Goal: Task Accomplishment & Management: Complete application form

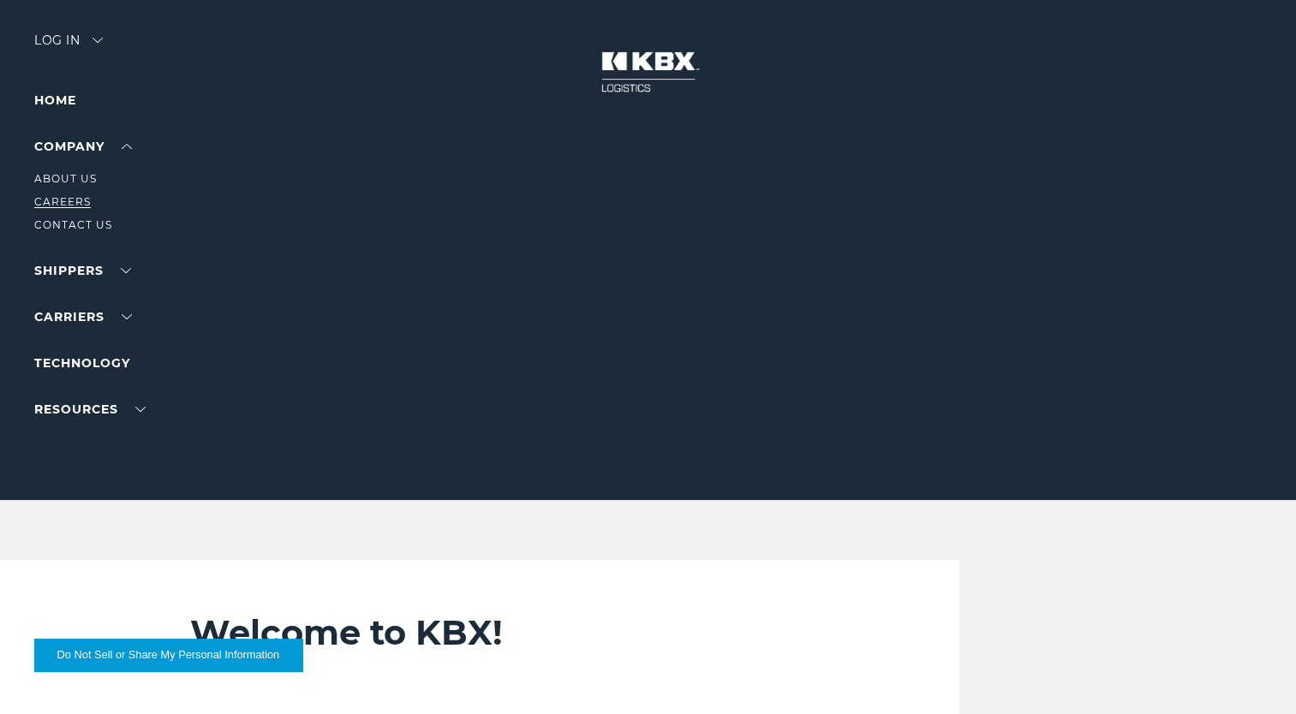
click at [56, 200] on link "Careers" at bounding box center [62, 201] width 57 height 13
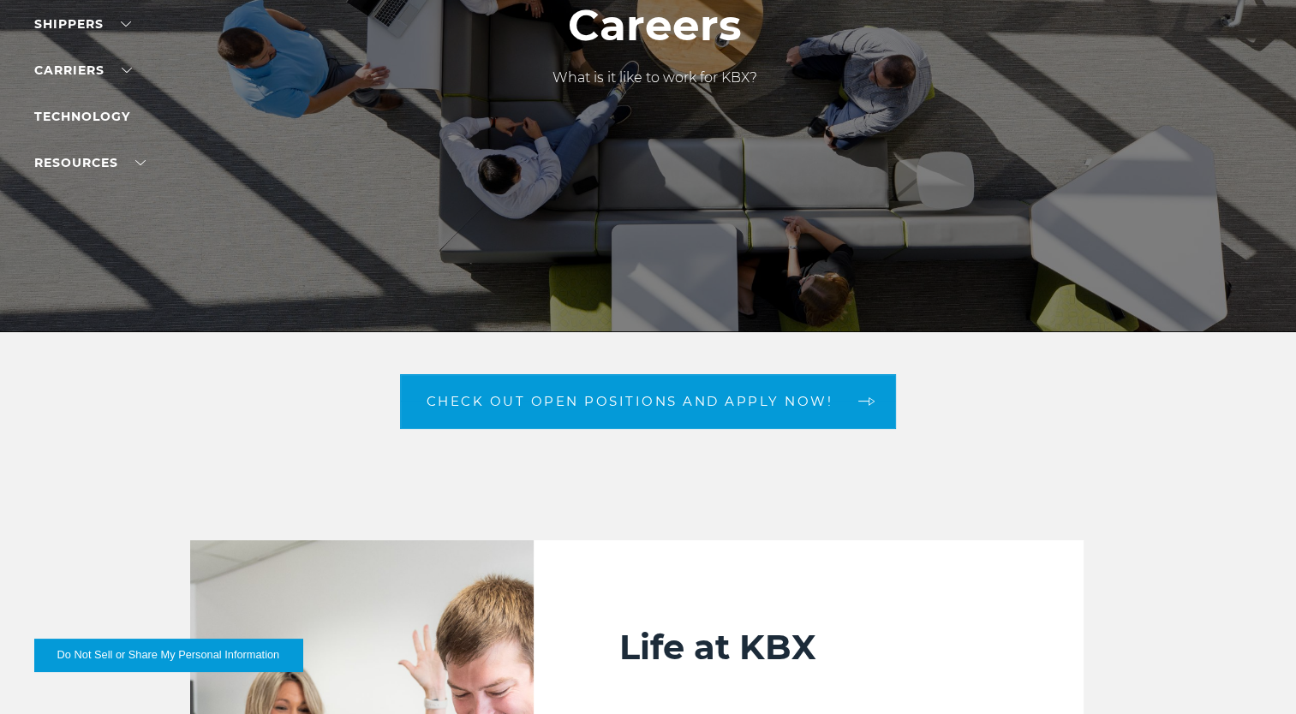
scroll to position [171, 0]
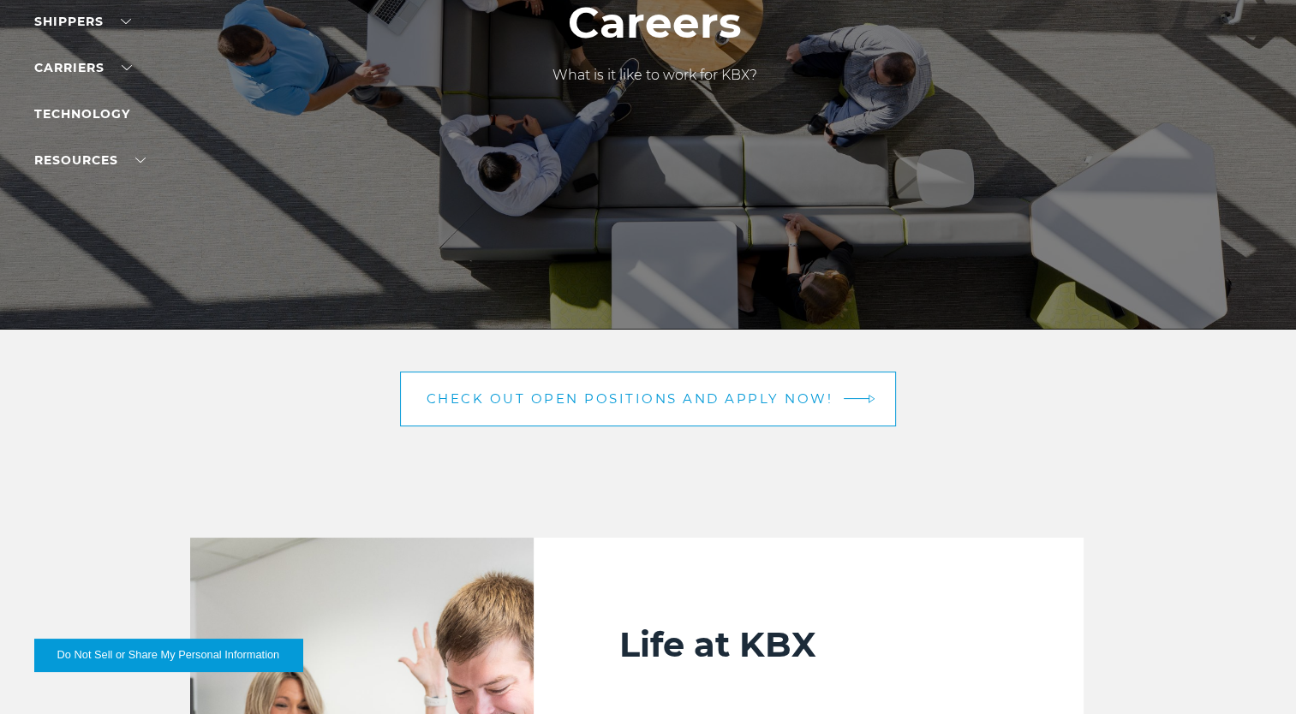
click at [657, 396] on span "Check out open positions and apply now!" at bounding box center [629, 398] width 407 height 13
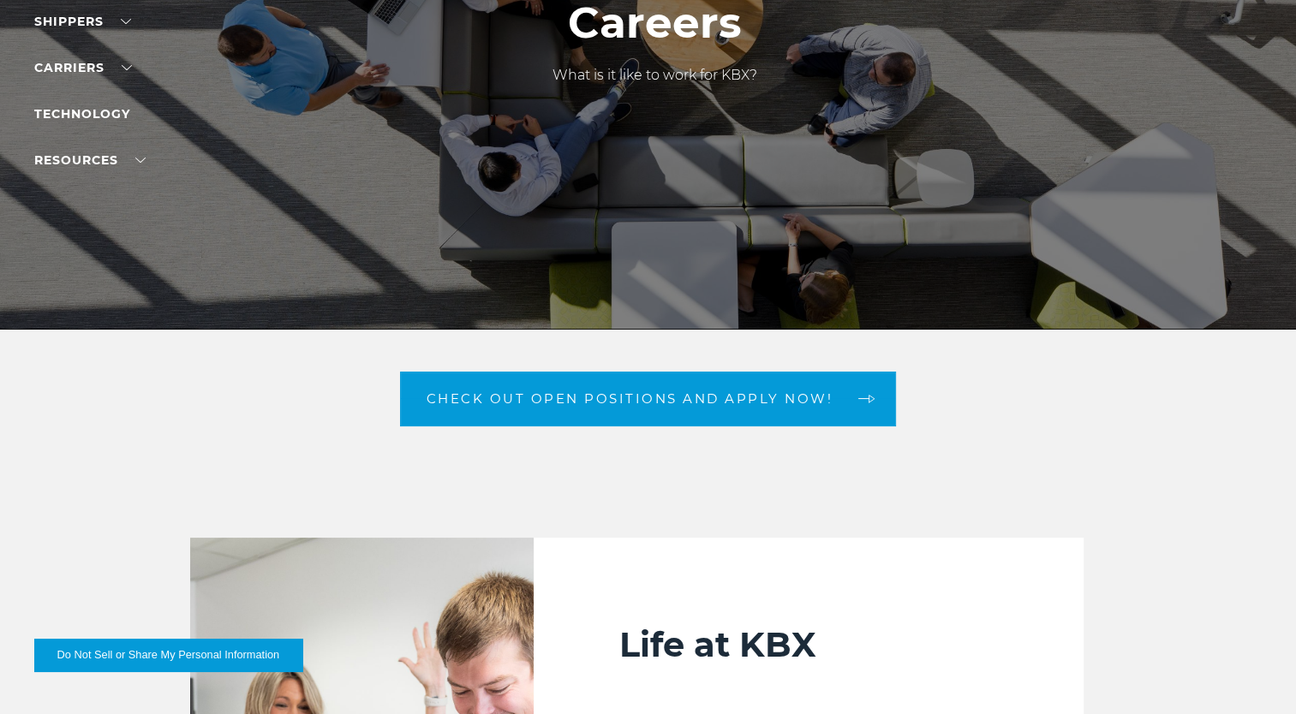
scroll to position [0, 0]
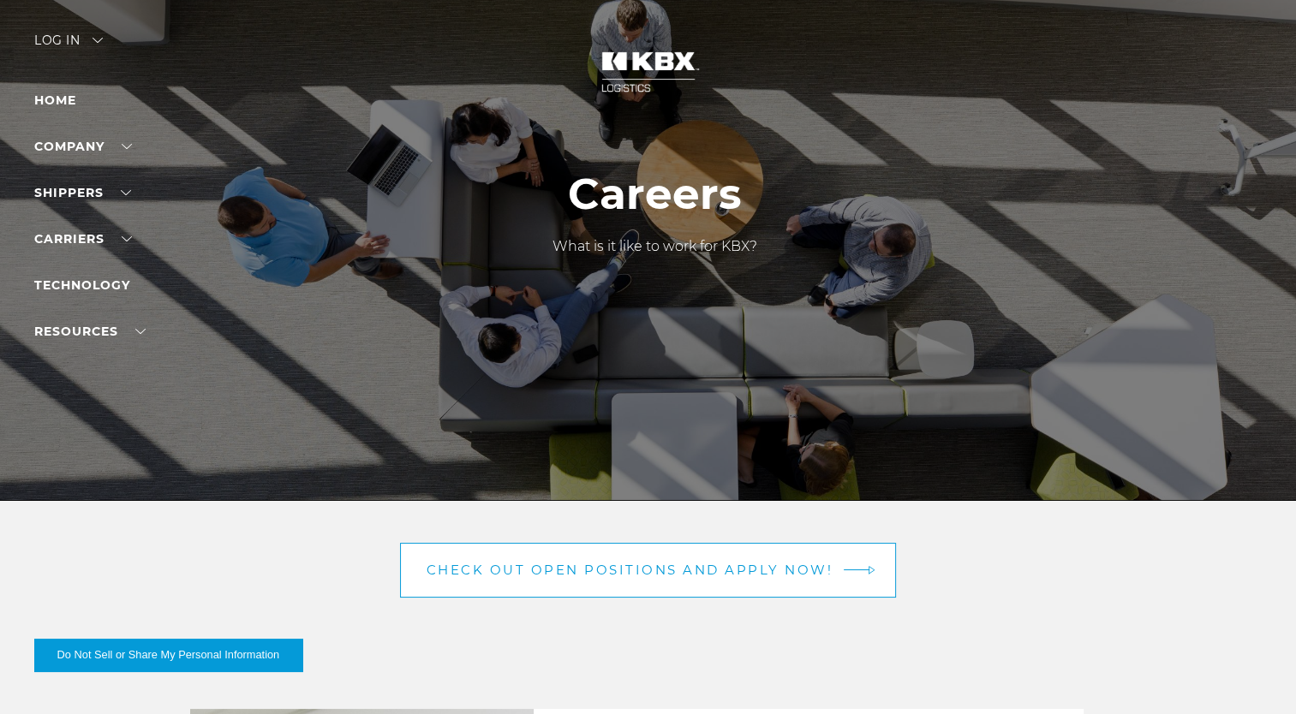
click at [647, 569] on span "Check out open positions and apply now!" at bounding box center [629, 569] width 407 height 13
